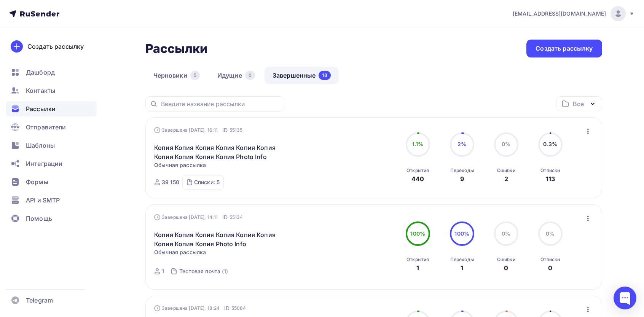
click at [588, 130] on icon "button" at bounding box center [587, 131] width 9 height 9
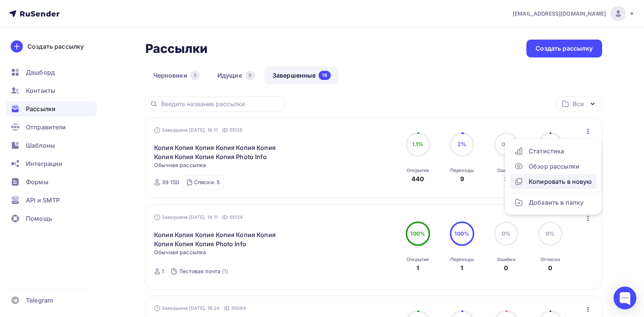
click at [542, 185] on div "Копировать в новую" at bounding box center [553, 181] width 78 height 9
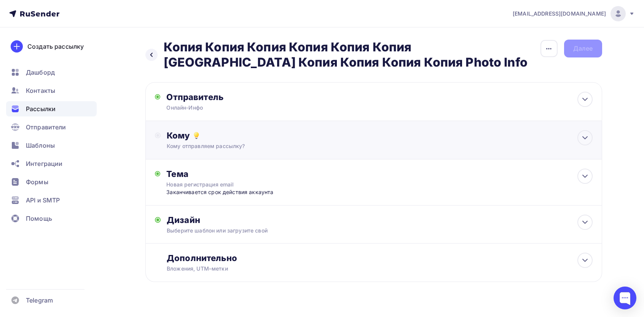
click at [217, 138] on div "Кому" at bounding box center [379, 135] width 425 height 11
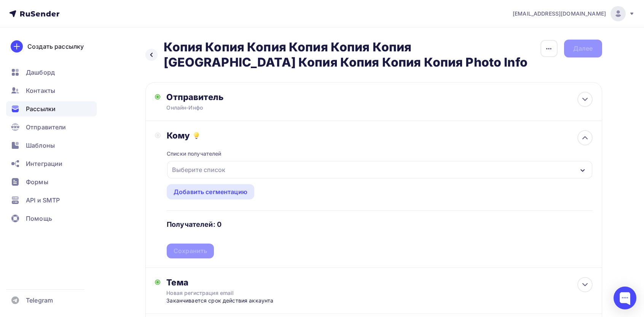
click at [192, 169] on div "Выберите список" at bounding box center [198, 170] width 59 height 14
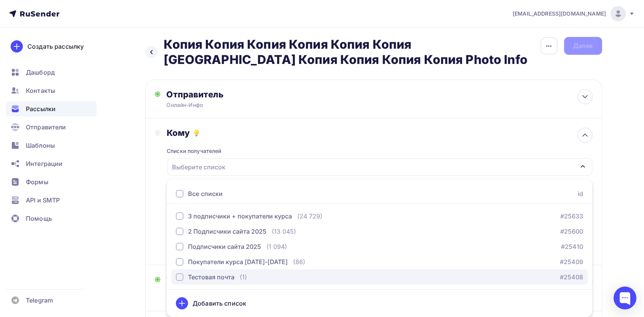
click at [199, 280] on div "Тестовая почта" at bounding box center [211, 276] width 46 height 9
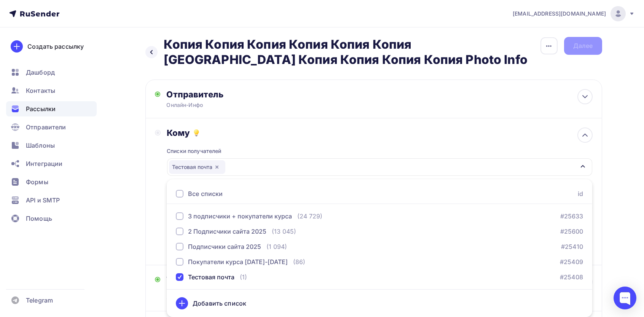
click at [136, 212] on div "Назад Копия Копия Копия Копия Копия Копия Копия Копия Копия Копия Копия Photo I…" at bounding box center [321, 231] width 623 height 412
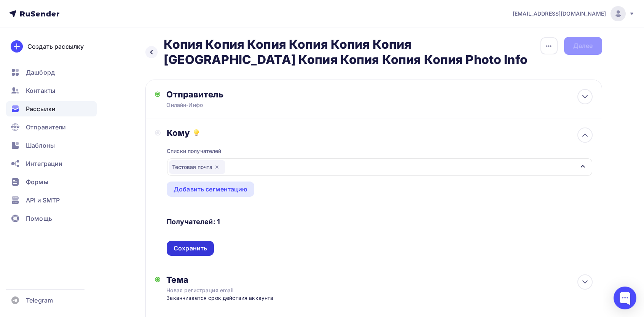
click at [201, 250] on div "Сохранить" at bounding box center [189, 248] width 33 height 9
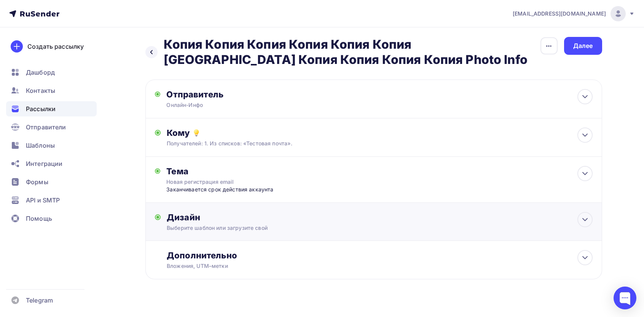
click at [210, 232] on div "Выберите шаблон или загрузите свой" at bounding box center [358, 228] width 383 height 8
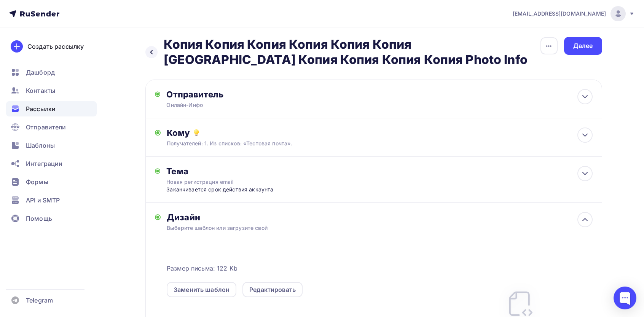
scroll to position [104, 0]
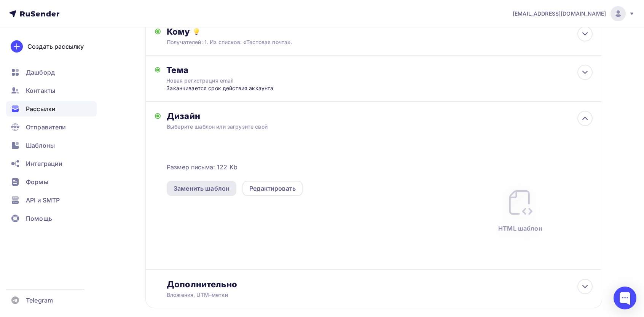
click at [208, 182] on div "Заменить шаблон" at bounding box center [202, 188] width 70 height 15
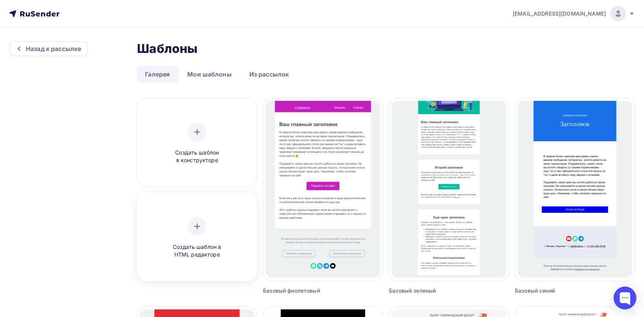
click at [194, 224] on icon at bounding box center [196, 226] width 9 height 9
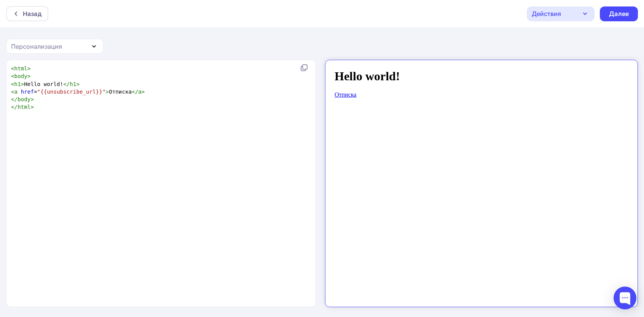
click at [259, 219] on div "xxxxxxxxxx < html > < body > < h1 > Hello world! </ h1 > < a href = "{{unsubscr…" at bounding box center [169, 192] width 319 height 259
type textarea "<html> <body> <h1>Hello world!</h1> <a href="{{unsubscribe_url}}">Отписка</a> <…"
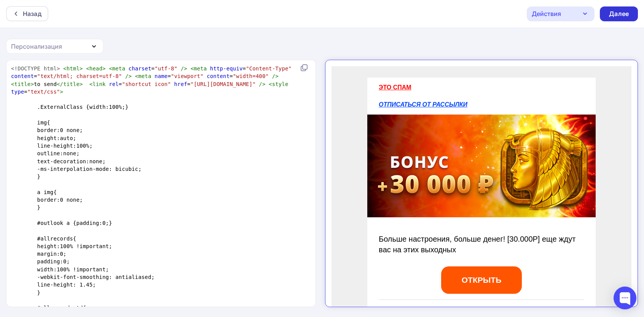
scroll to position [1592, 0]
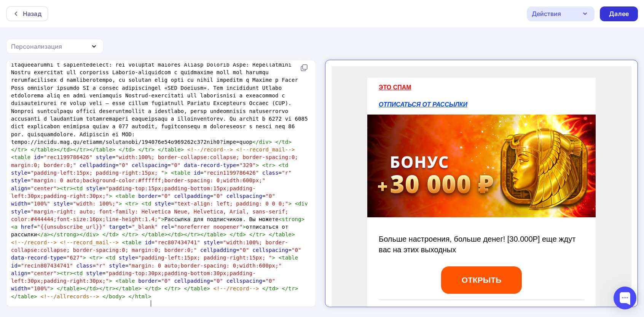
click at [615, 10] on div "Далее" at bounding box center [619, 14] width 20 height 9
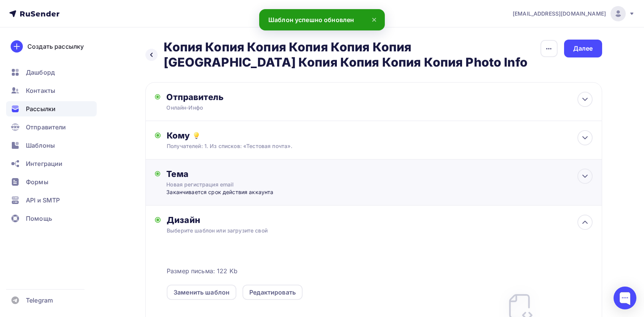
click at [249, 181] on div "Новая регистрация email" at bounding box center [233, 185] width 135 height 8
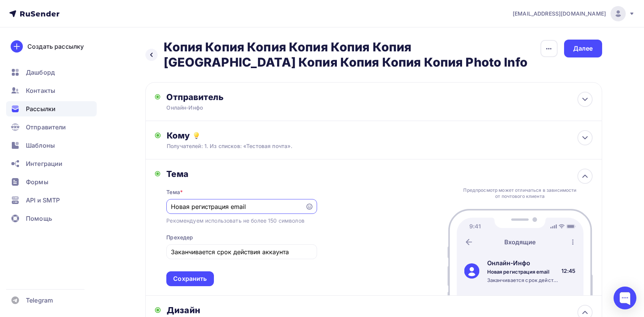
paste input "Email верификация"
type input "Email верификация"
click at [235, 249] on input "Заканчивается cрок действия аккаунта" at bounding box center [241, 251] width 141 height 9
click at [283, 256] on input "Заканчивается cрок действия аккаунта" at bounding box center [241, 251] width 141 height 9
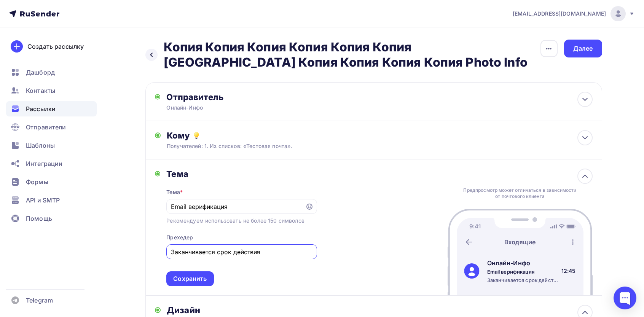
type input "Заканчивается cрок действия"
click at [411, 191] on div "Тема Тема * Email верификация Рекомендуем использовать не более 150 символов Пр…" at bounding box center [373, 227] width 456 height 136
click at [196, 274] on div "Сохранить" at bounding box center [189, 278] width 47 height 15
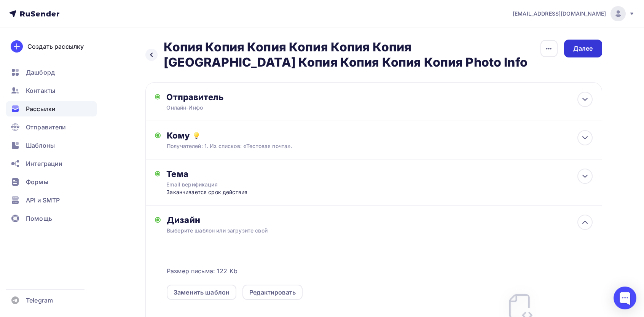
click at [585, 45] on div "Далее" at bounding box center [583, 48] width 20 height 9
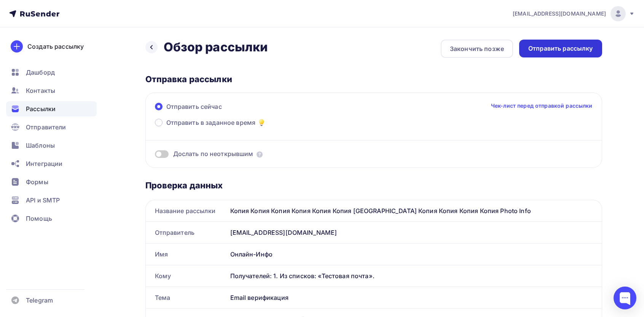
click at [554, 49] on div "Отправить рассылку" at bounding box center [560, 48] width 65 height 9
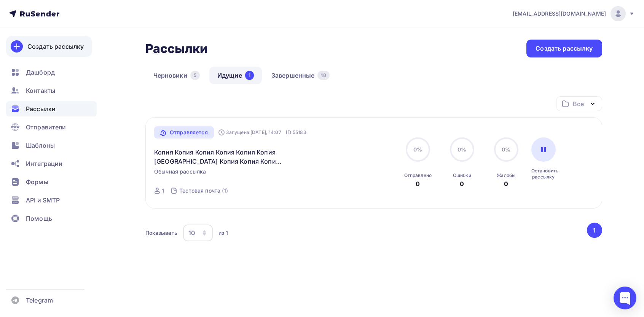
click at [59, 51] on link "Создать рассылку" at bounding box center [49, 46] width 86 height 21
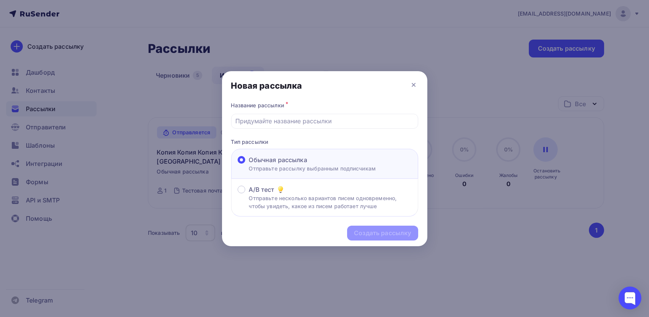
click at [208, 62] on div at bounding box center [324, 158] width 649 height 317
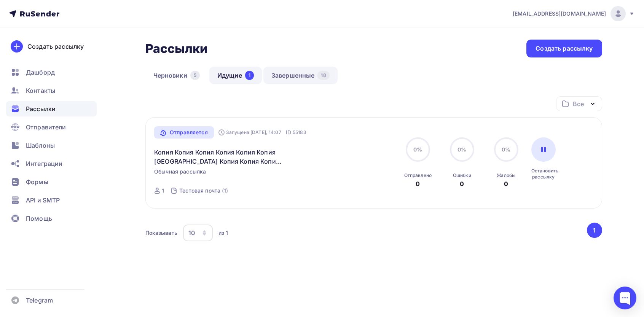
click at [306, 80] on link "Завершенные 18" at bounding box center [300, 75] width 74 height 17
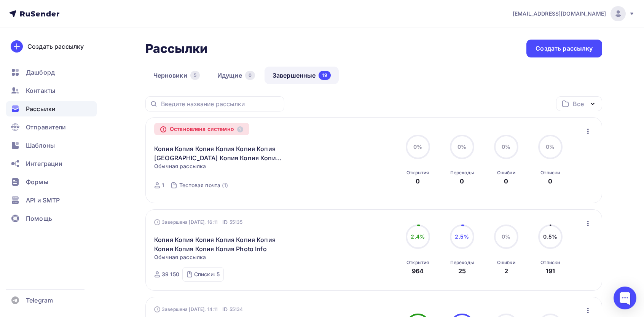
click at [587, 216] on div "Завершена [DATE], 16:11 ID 55135 Копия Копия Копия Копия Копия Копия [GEOGRAPHI…" at bounding box center [373, 249] width 456 height 81
click at [588, 224] on icon "button" at bounding box center [587, 223] width 9 height 9
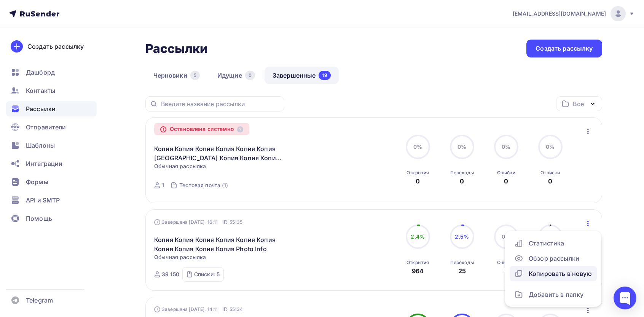
click at [539, 275] on div "Копировать в новую" at bounding box center [553, 273] width 78 height 9
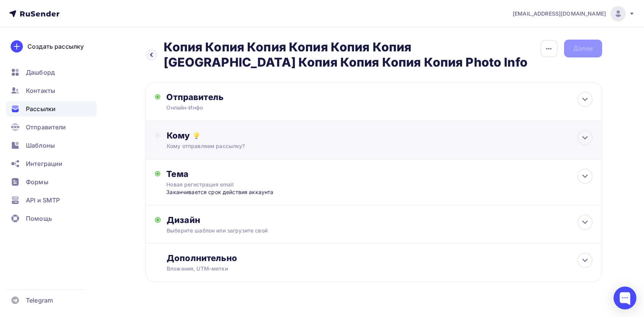
click at [231, 142] on div "Кому Кому отправляем рассылку? Списки получателей Выберите список Все списки id…" at bounding box center [379, 140] width 425 height 20
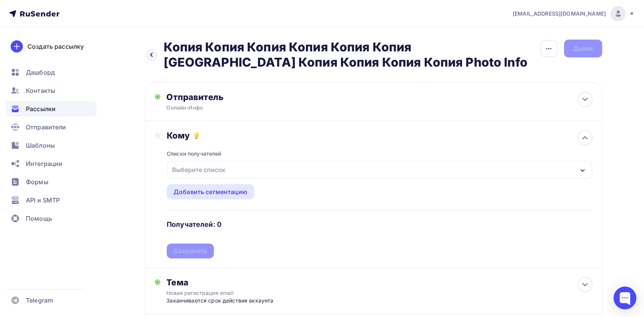
click at [196, 176] on div "Выберите список" at bounding box center [198, 170] width 59 height 14
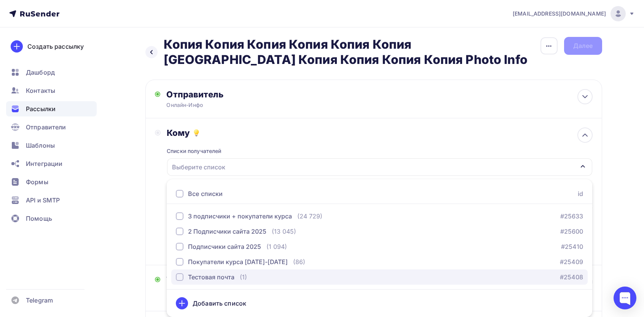
click at [210, 282] on button "Тестовая почта (1) #25408" at bounding box center [379, 276] width 416 height 15
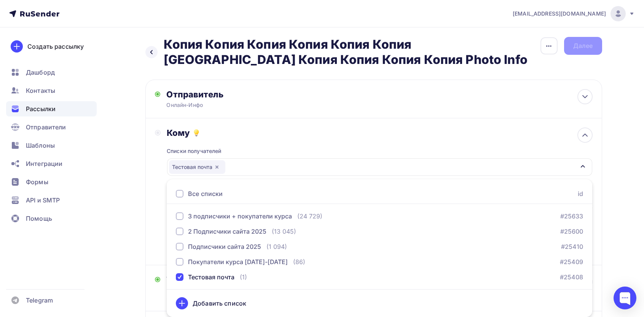
click at [140, 201] on div "Назад Копия Копия Копия Копия Копия Копия Копия Копия Копия Копия Копия Photo I…" at bounding box center [321, 231] width 623 height 412
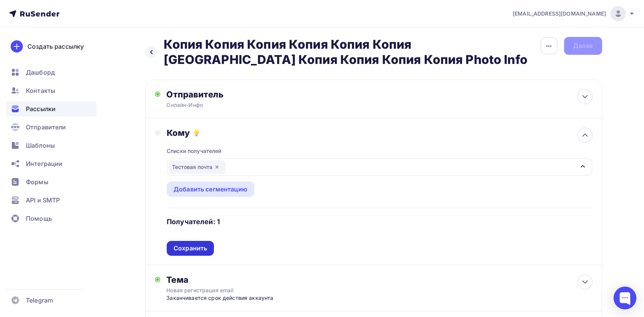
click at [194, 248] on div "Сохранить" at bounding box center [189, 248] width 33 height 9
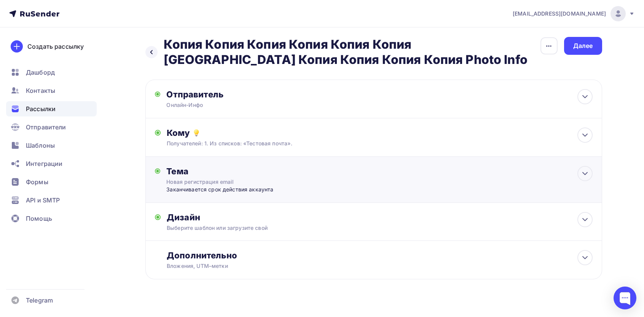
click at [223, 180] on div "Новая регистрация email" at bounding box center [233, 182] width 135 height 8
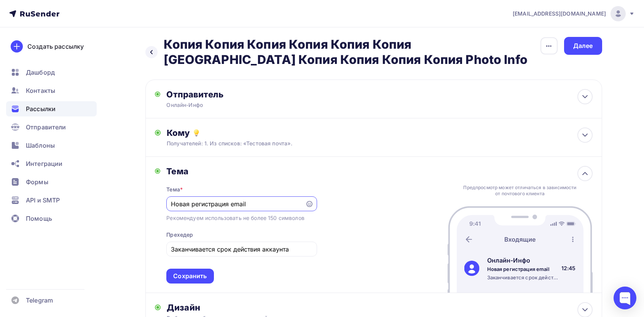
scroll to position [0, 0]
click at [224, 208] on input "Новая регистрация email" at bounding box center [236, 203] width 130 height 9
type input "ваып ва"
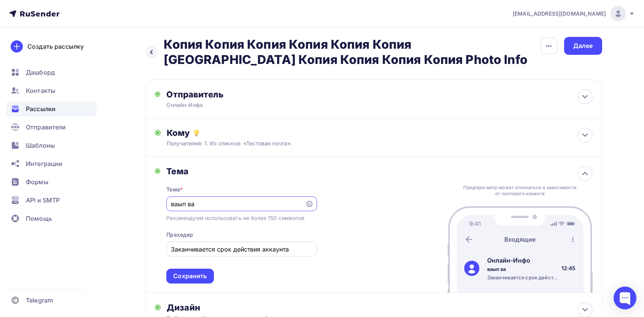
click at [223, 248] on input "Заканчивается cрок действия аккаунта" at bounding box center [241, 249] width 141 height 9
type input "ывап ыва"
click at [193, 273] on div "Сохранить" at bounding box center [189, 276] width 33 height 9
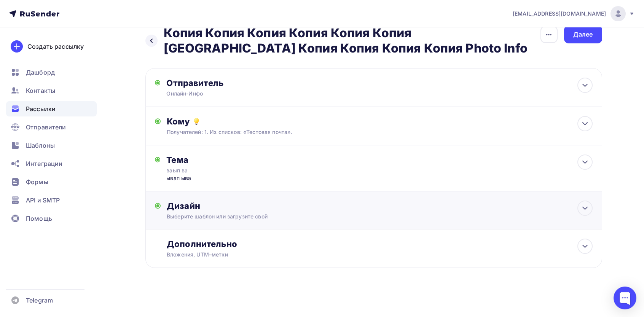
scroll to position [14, 0]
click at [212, 213] on div "Выберите шаблон или загрузите свой" at bounding box center [358, 217] width 383 height 8
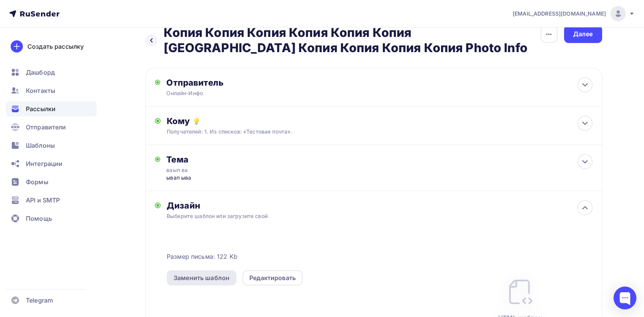
click at [200, 281] on div "Заменить шаблон" at bounding box center [201, 277] width 56 height 9
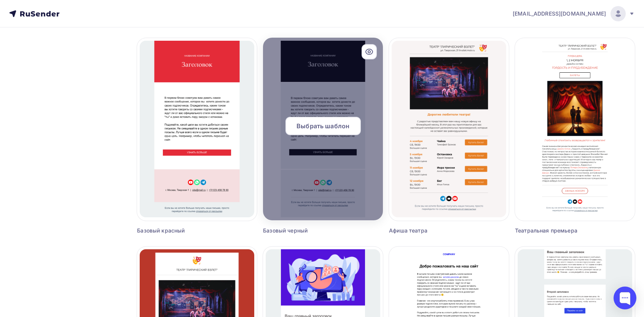
scroll to position [304, 0]
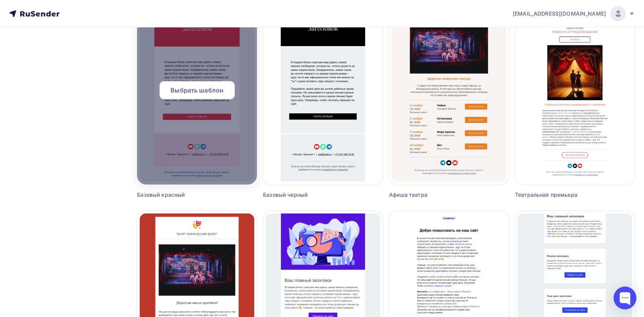
click at [188, 99] on div "Выбрать шаблон" at bounding box center [196, 90] width 75 height 18
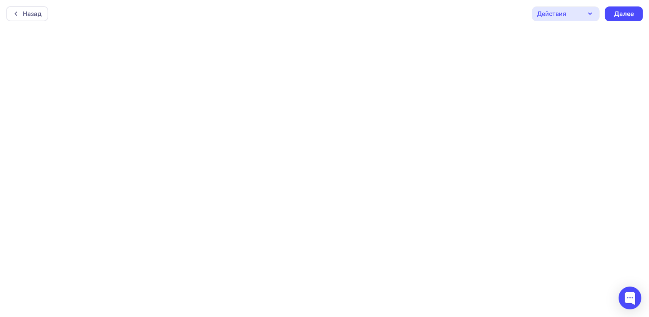
click at [201, 84] on div at bounding box center [324, 171] width 649 height 289
click at [617, 8] on div "Далее" at bounding box center [618, 13] width 38 height 15
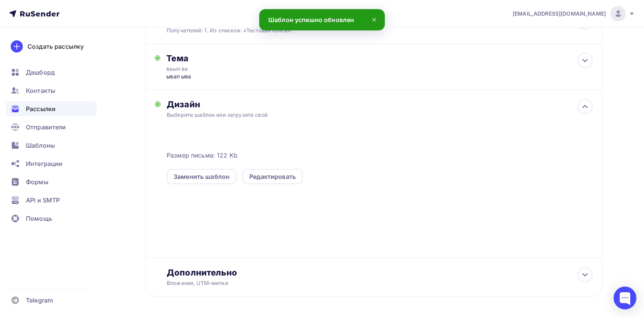
scroll to position [145, 0]
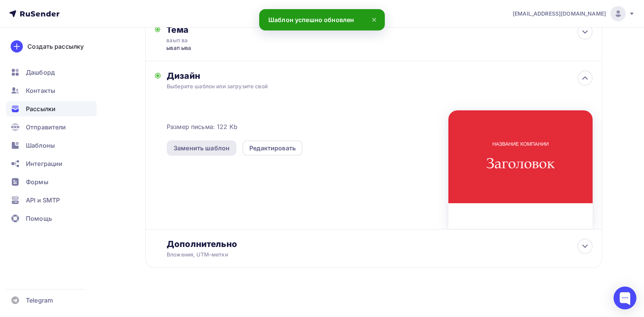
click at [205, 149] on div "Заменить шаблон" at bounding box center [201, 147] width 56 height 9
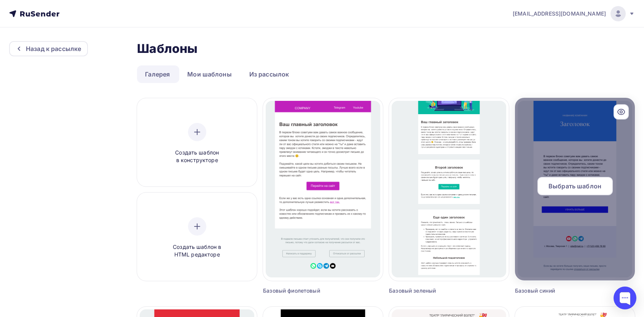
click at [590, 174] on div at bounding box center [575, 189] width 120 height 183
click at [579, 184] on span "Выбрать шаблон" at bounding box center [574, 185] width 53 height 9
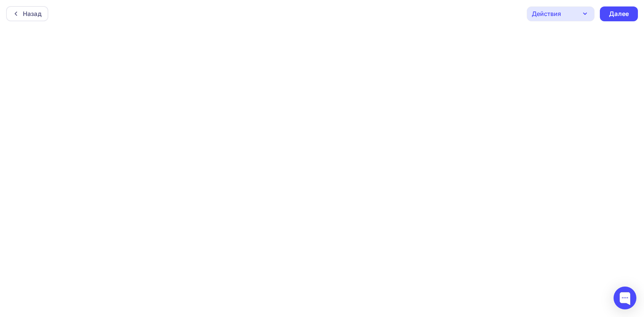
click at [554, 18] on div "Действия" at bounding box center [545, 13] width 29 height 9
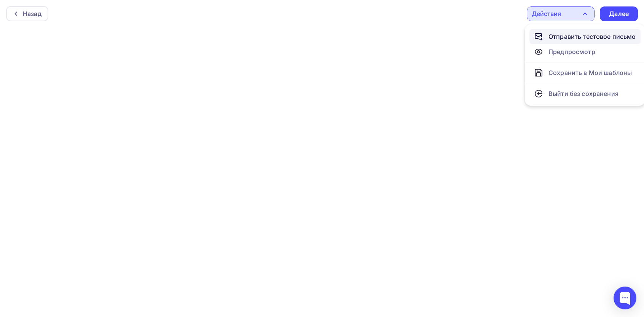
click at [557, 34] on div "Отправить тестовое письмо" at bounding box center [591, 36] width 87 height 9
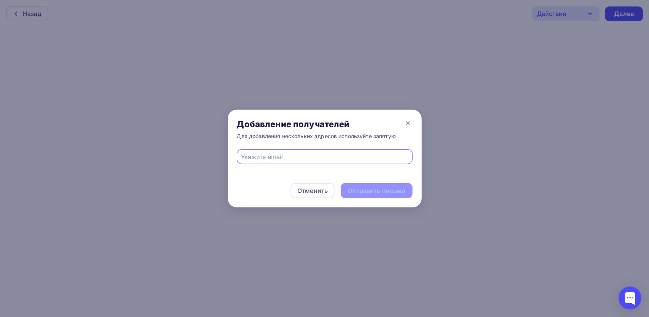
paste input "[EMAIL_ADDRESS][DOMAIN_NAME]"
type input "[EMAIL_ADDRESS][DOMAIN_NAME]"
click at [375, 186] on div "Отправить письмо" at bounding box center [377, 190] width 72 height 15
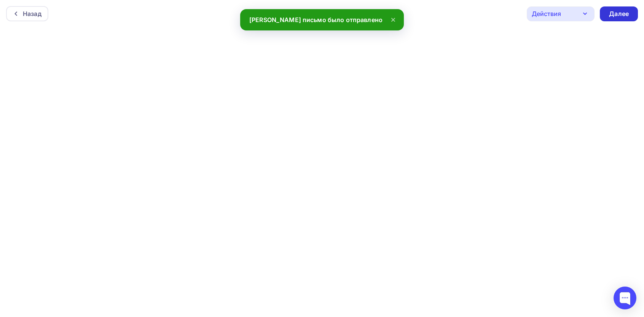
click at [610, 18] on div "Далее" at bounding box center [618, 13] width 38 height 15
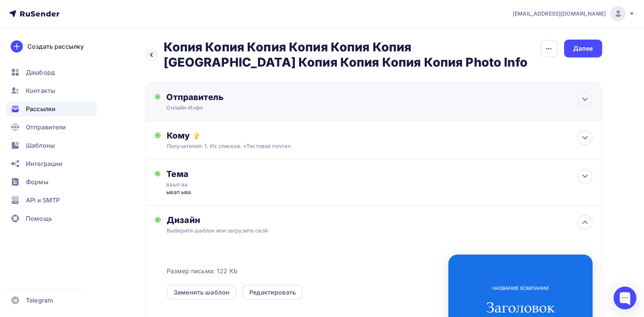
click at [223, 111] on div "Онлайн-Инфо" at bounding box center [240, 108] width 148 height 8
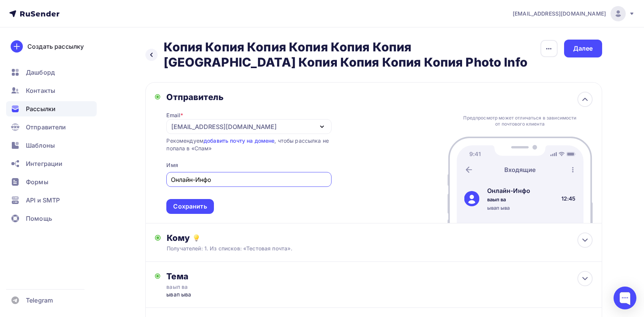
click at [222, 181] on input "Онлайн-Инфо" at bounding box center [249, 179] width 156 height 9
type input "ваав"
click at [193, 207] on div "Сохранить" at bounding box center [189, 206] width 33 height 9
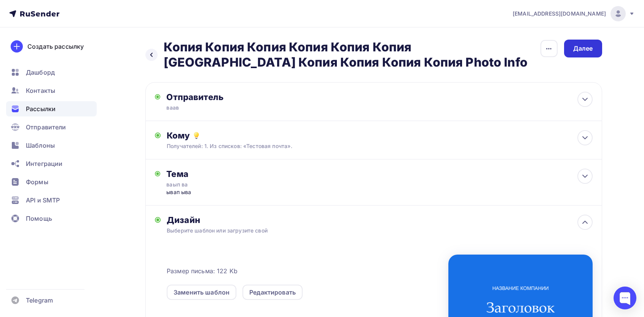
click at [577, 53] on div "Далее" at bounding box center [583, 49] width 38 height 18
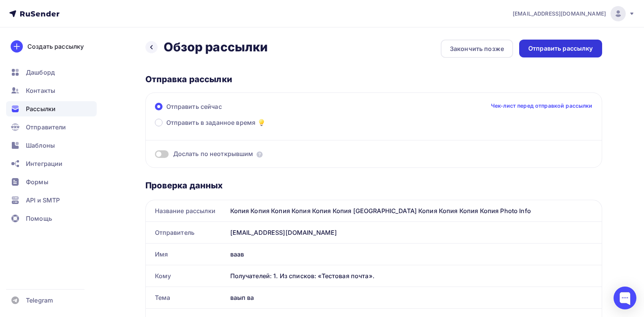
click at [575, 49] on div "Отправить рассылку" at bounding box center [560, 48] width 65 height 9
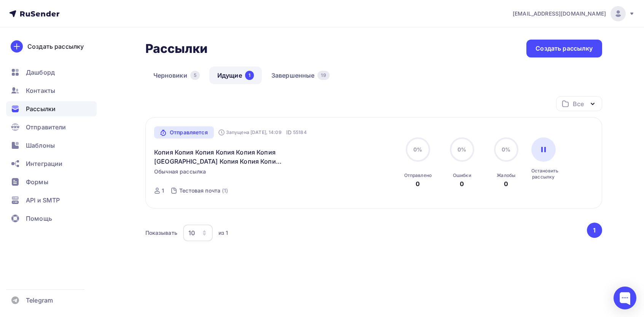
click at [236, 79] on link "Идущие 1" at bounding box center [235, 75] width 52 height 17
click at [302, 73] on link "Завершенные 19" at bounding box center [300, 75] width 74 height 17
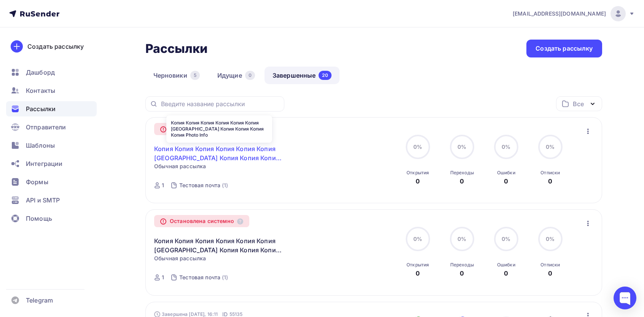
click at [215, 160] on link "Копия Копия Копия Копия Копия Копия [GEOGRAPHIC_DATA] Копия Копия Копия Копия P…" at bounding box center [219, 153] width 130 height 18
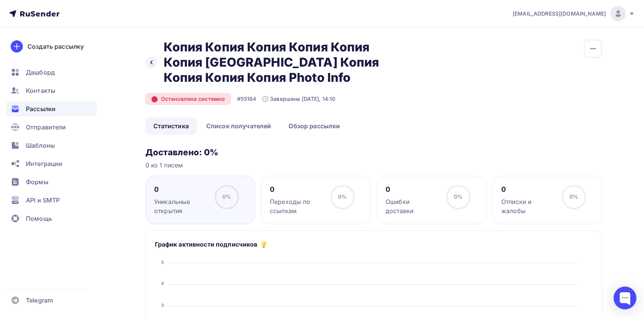
click at [155, 97] on icon at bounding box center [154, 99] width 5 height 5
click at [154, 63] on icon at bounding box center [151, 62] width 6 height 6
